Goal: Task Accomplishment & Management: Manage account settings

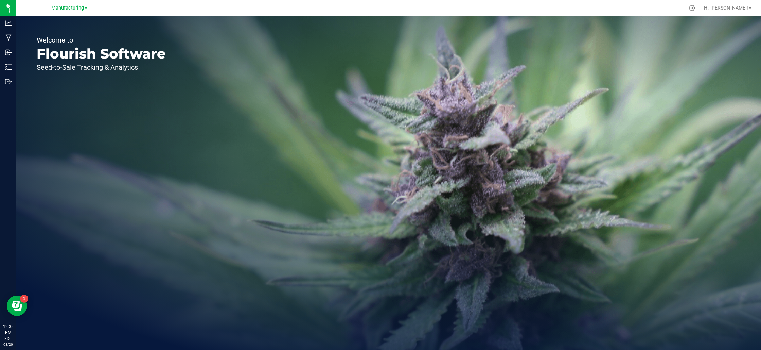
click at [65, 5] on link "Manufacturing" at bounding box center [69, 7] width 36 height 6
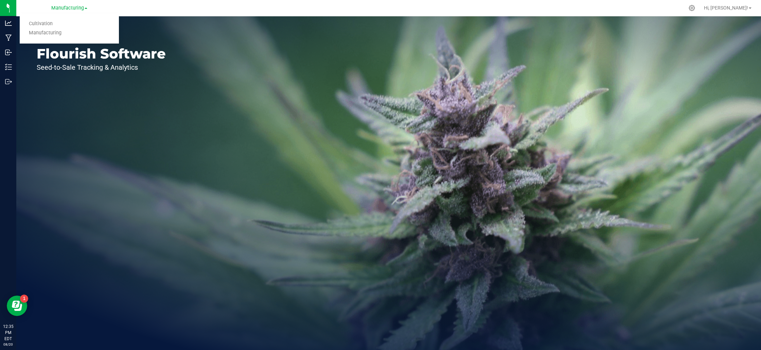
drag, startPoint x: 201, startPoint y: 44, endPoint x: 104, endPoint y: 39, distance: 96.9
click at [200, 43] on div "Welcome to Flourish Software Seed-to-Sale Tracking & Analytics" at bounding box center [388, 182] width 745 height 333
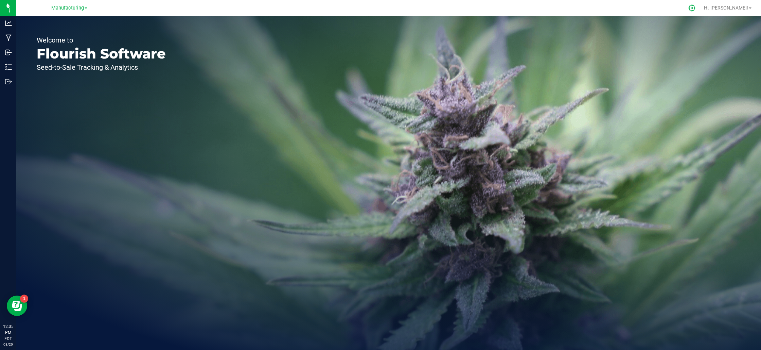
click at [695, 8] on icon at bounding box center [691, 8] width 6 height 6
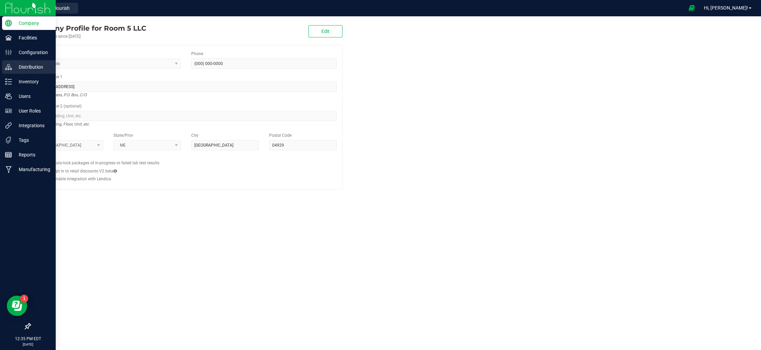
click at [37, 70] on p "Distribution" at bounding box center [32, 67] width 41 height 8
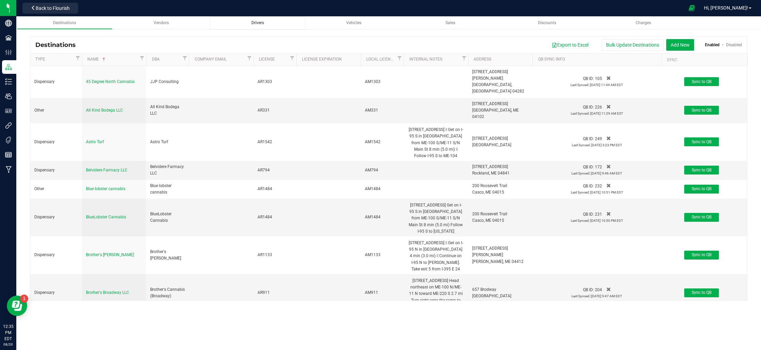
click at [259, 25] on div "Drivers" at bounding box center [257, 23] width 85 height 6
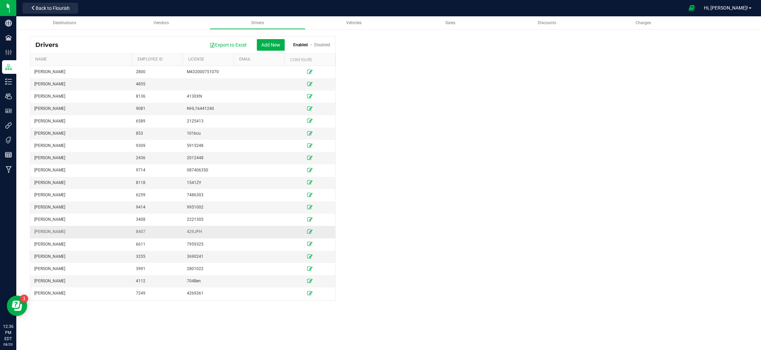
click at [309, 232] on icon at bounding box center [309, 231] width 5 height 4
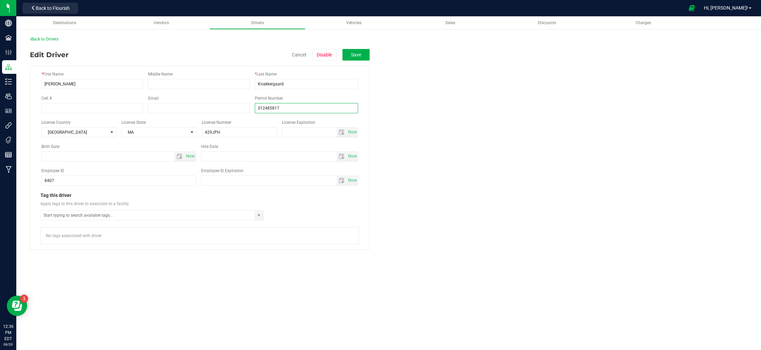
drag, startPoint x: 291, startPoint y: 109, endPoint x: 207, endPoint y: 101, distance: 84.2
click at [174, 101] on div "Cell # Email Permit Number S12485817" at bounding box center [199, 104] width 317 height 18
click at [241, 131] on input "429JPH" at bounding box center [239, 132] width 75 height 10
click at [242, 131] on input "429JPH" at bounding box center [239, 132] width 75 height 10
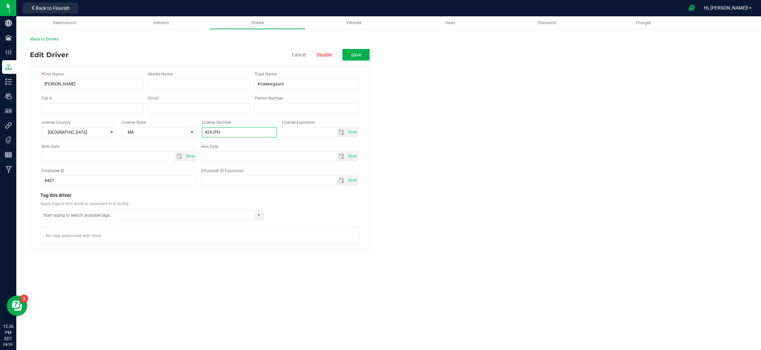
paste input "S12485817"
drag, startPoint x: 220, startPoint y: 132, endPoint x: 183, endPoint y: 131, distance: 37.7
click at [183, 131] on div "License Country United States License State MA License Number 429JPH. S12485817…" at bounding box center [199, 128] width 317 height 18
type input "S12485817"
click at [295, 107] on input "Permit Number" at bounding box center [306, 108] width 103 height 10
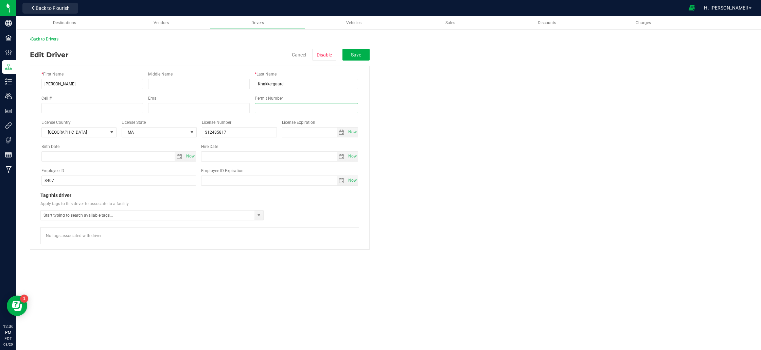
paste input "429JPH."
type input "429JPH"
click at [425, 107] on fieldset "* First Name Lars Middle Name * Last Name Knakkergaard Cell # Email Permit Numb…" at bounding box center [388, 154] width 717 height 189
click at [355, 56] on button "Save" at bounding box center [355, 55] width 27 height 12
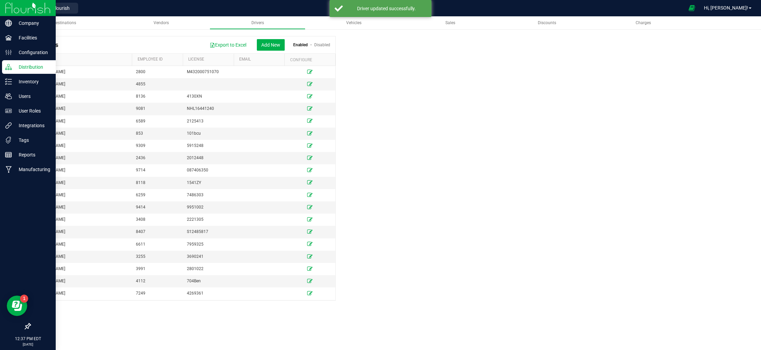
click at [7, 67] on icon at bounding box center [8, 67] width 7 height 7
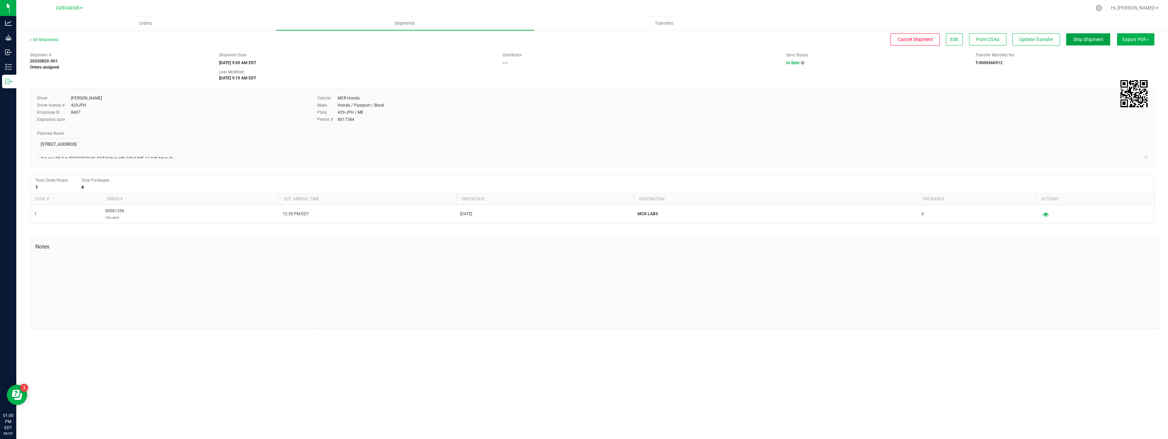
click at [1084, 39] on span "Ship Shipment" at bounding box center [1088, 39] width 30 height 5
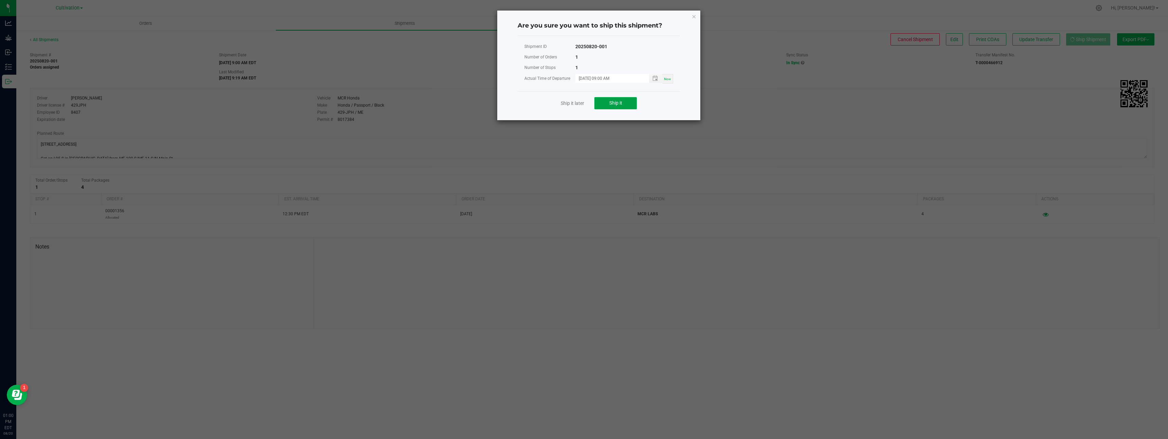
drag, startPoint x: 626, startPoint y: 106, endPoint x: 614, endPoint y: 101, distance: 13.8
click at [626, 106] on button "Ship it" at bounding box center [615, 103] width 42 height 12
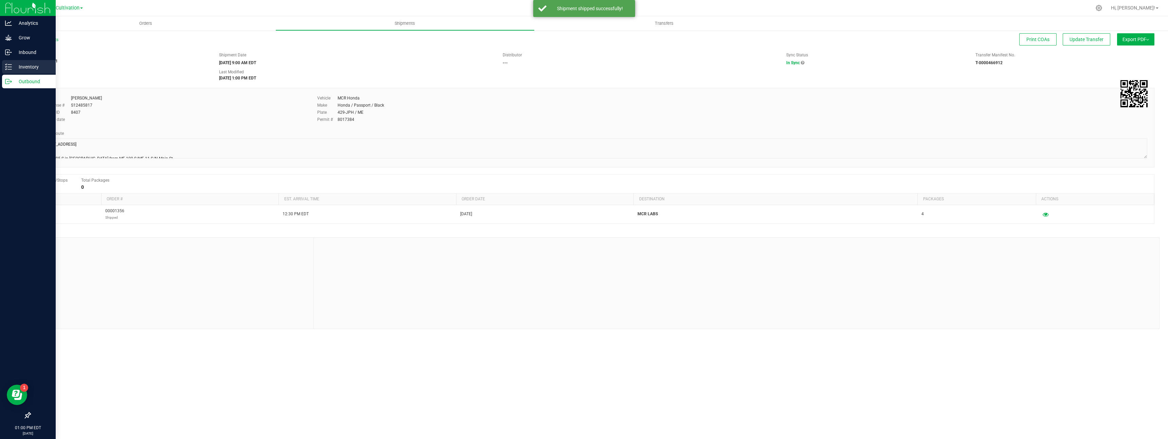
click at [18, 68] on p "Inventory" at bounding box center [32, 67] width 41 height 8
